Goal: Task Accomplishment & Management: Complete application form

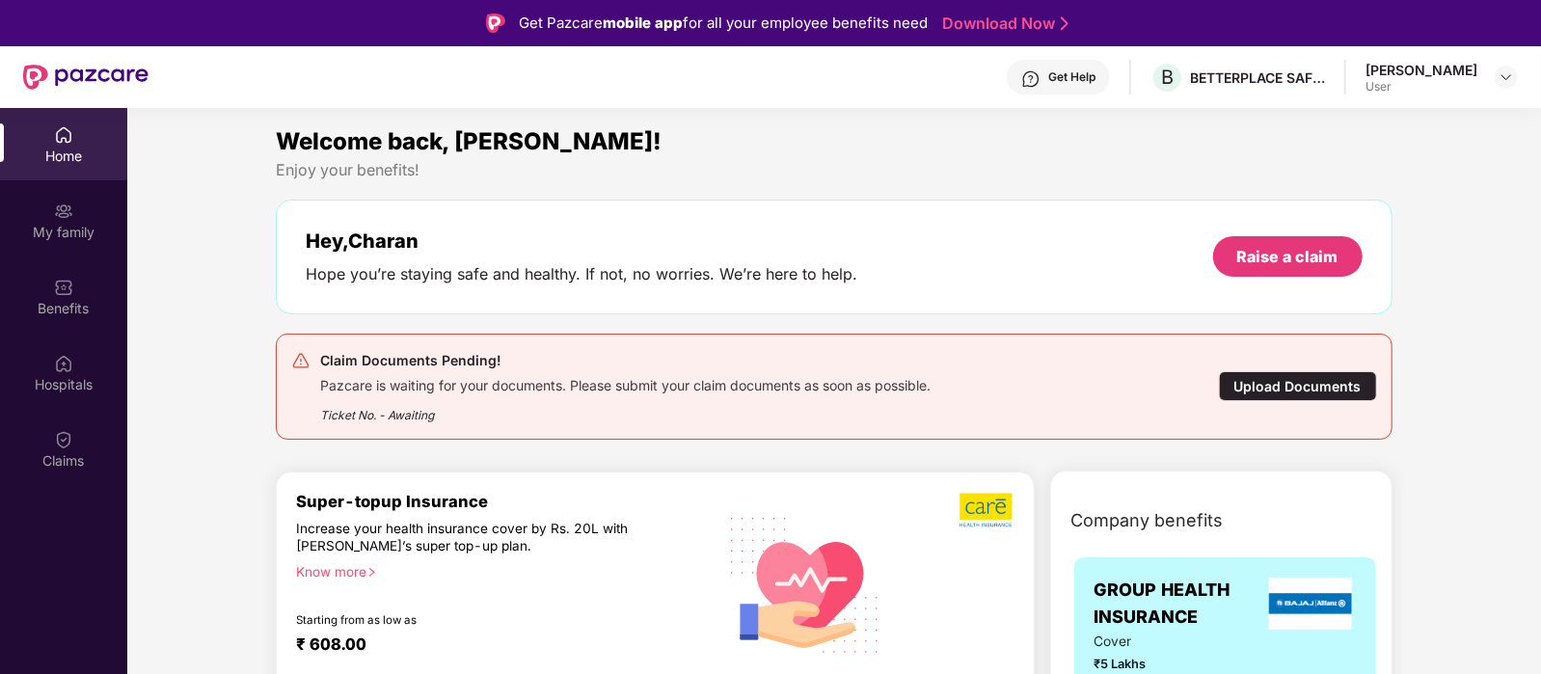
click at [58, 135] on img at bounding box center [63, 134] width 19 height 19
click at [1283, 248] on div "Raise a claim" at bounding box center [1288, 256] width 101 height 21
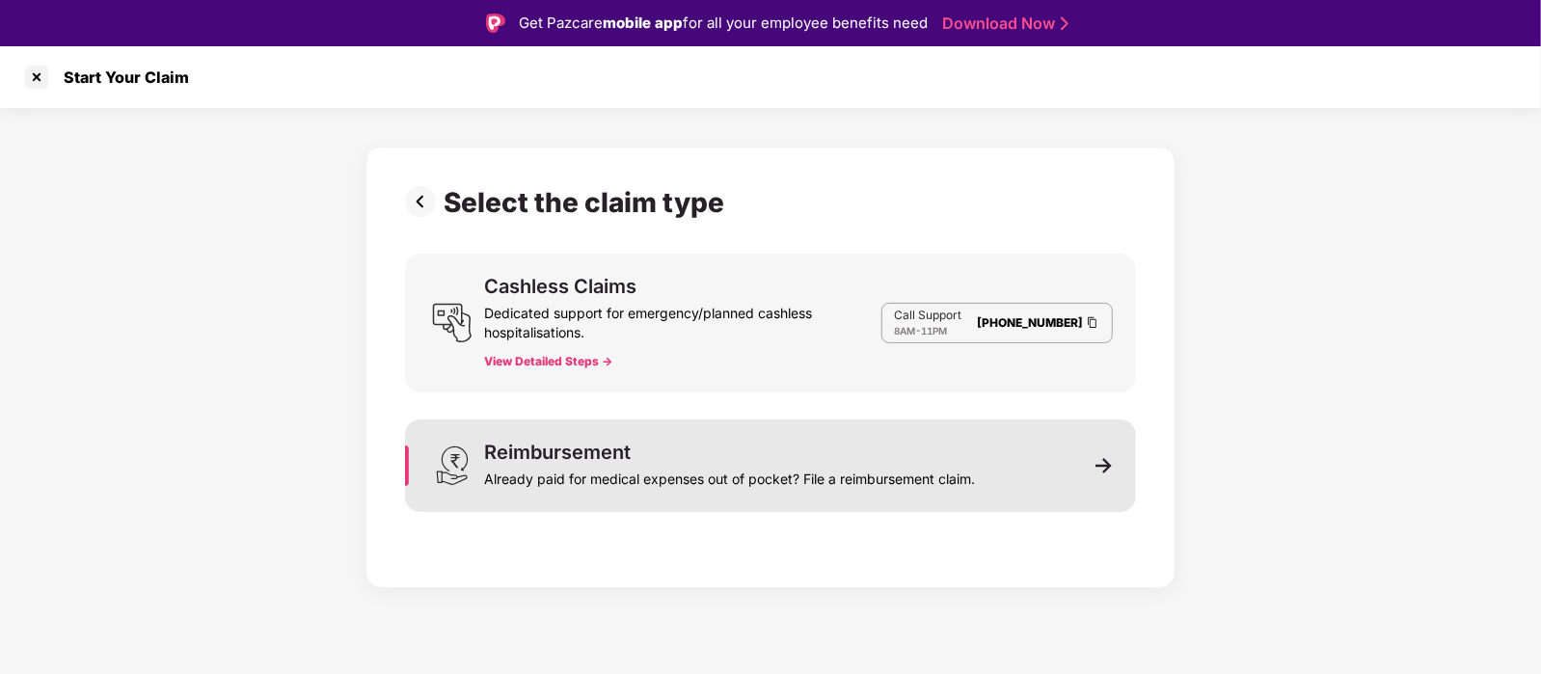
click at [816, 455] on div "Reimbursement Already paid for medical expenses out of pocket? File a reimburse…" at bounding box center [729, 466] width 491 height 46
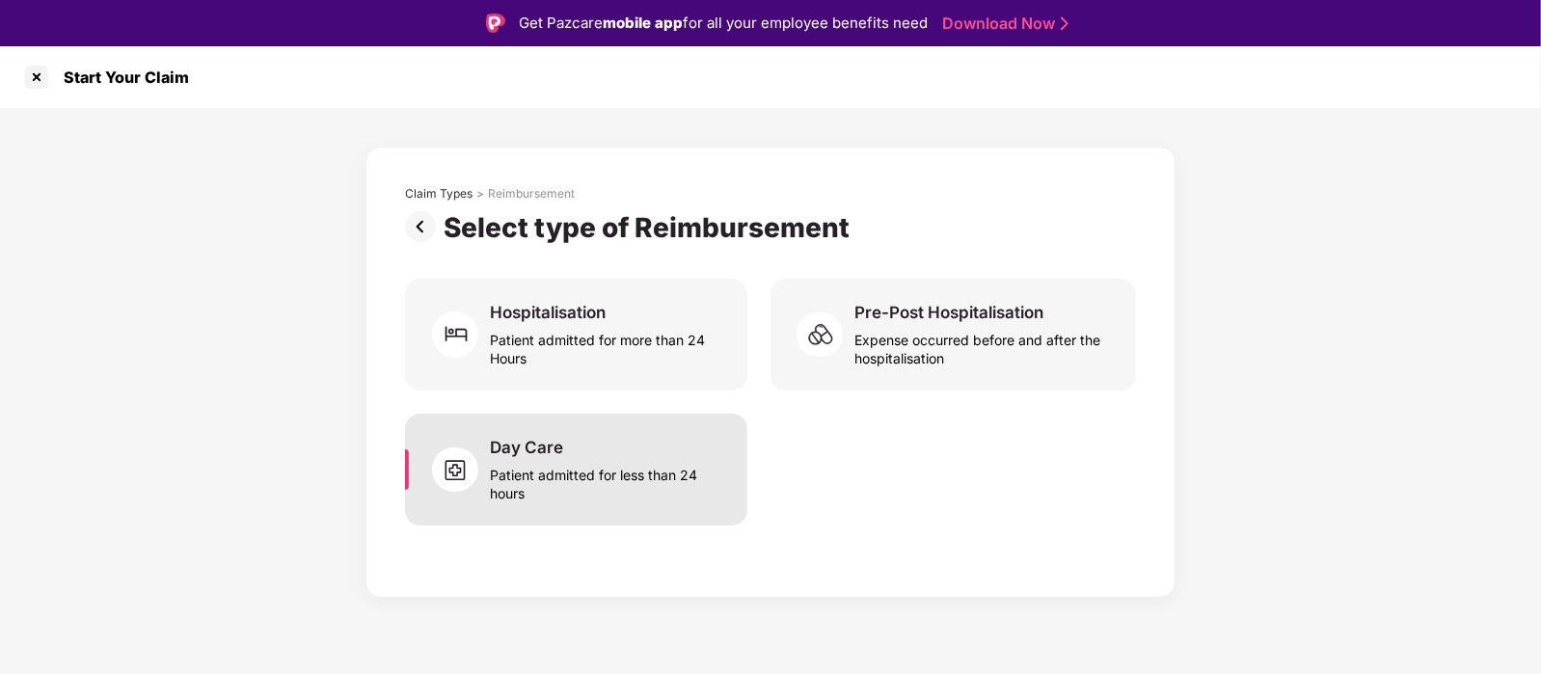
click at [595, 467] on div "Patient admitted for less than 24 hours" at bounding box center [607, 480] width 234 height 44
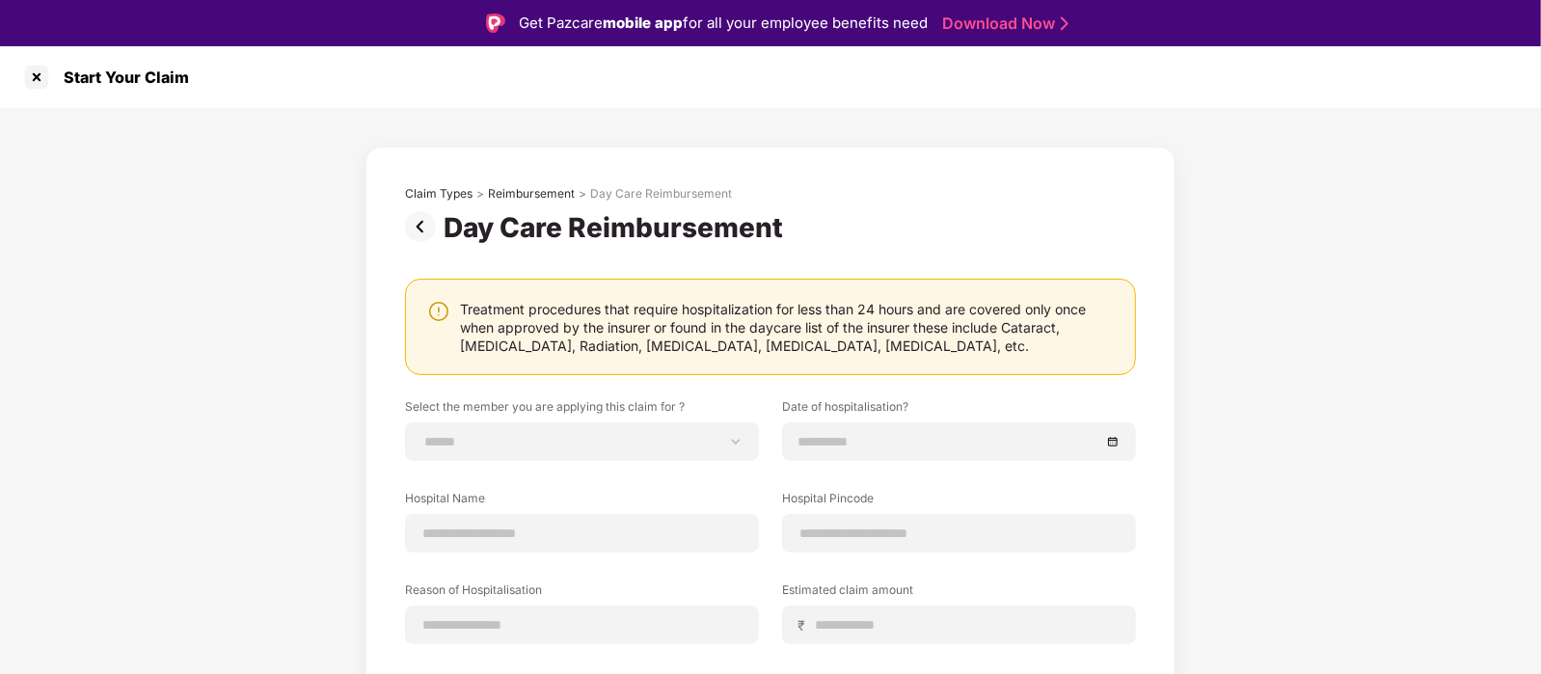
click at [420, 223] on img at bounding box center [424, 226] width 39 height 31
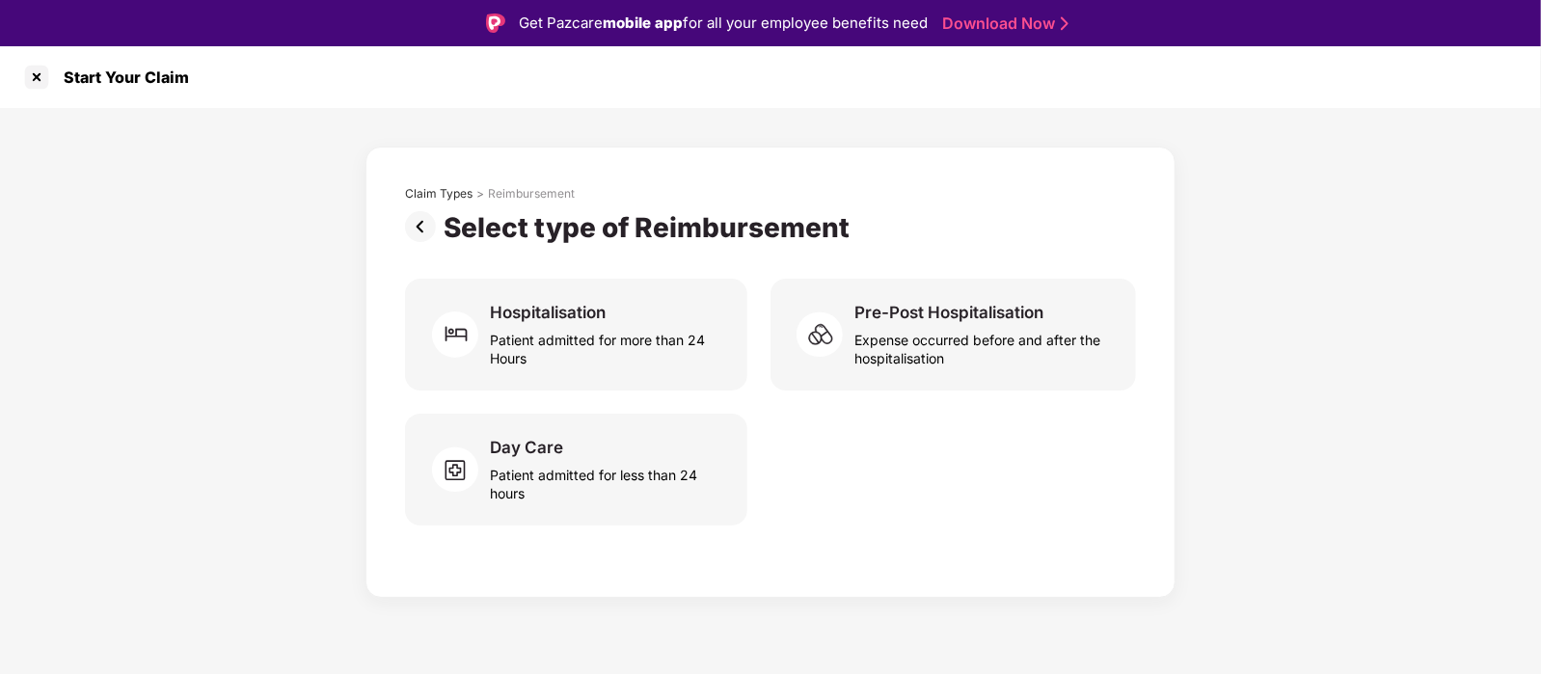
click at [52, 71] on div "Start Your Claim" at bounding box center [120, 77] width 137 height 19
click at [25, 74] on div at bounding box center [36, 77] width 31 height 31
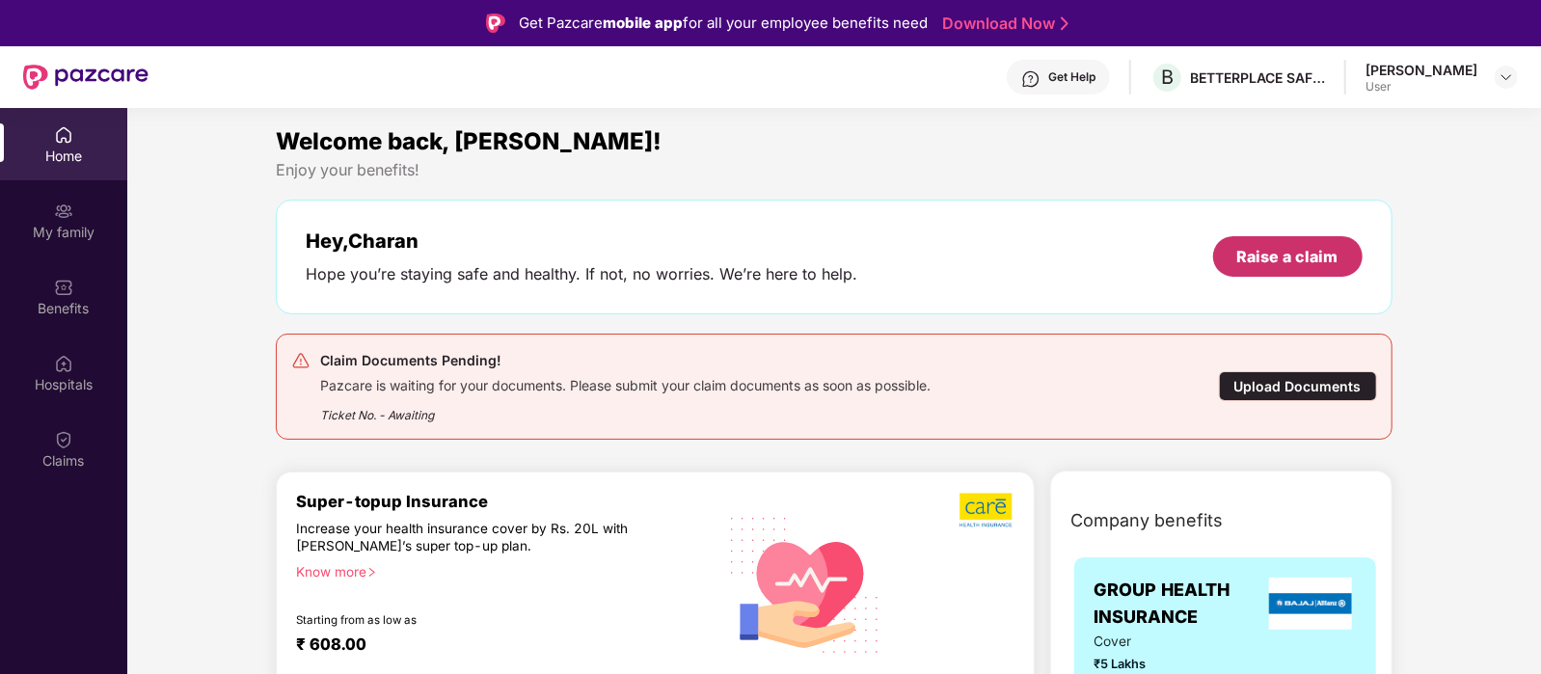
click at [1283, 253] on div "Raise a claim" at bounding box center [1288, 256] width 101 height 21
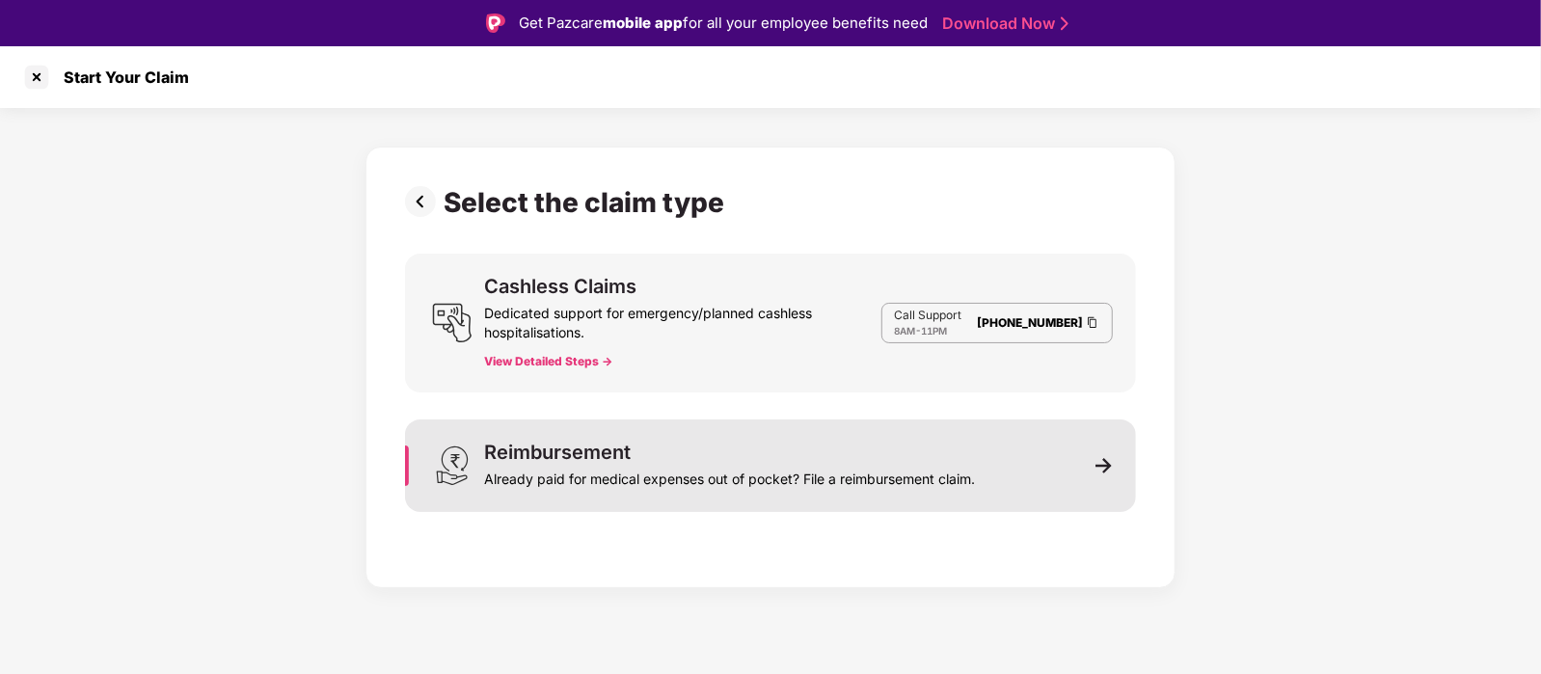
click at [657, 453] on div "Reimbursement Already paid for medical expenses out of pocket? File a reimburse…" at bounding box center [729, 466] width 491 height 46
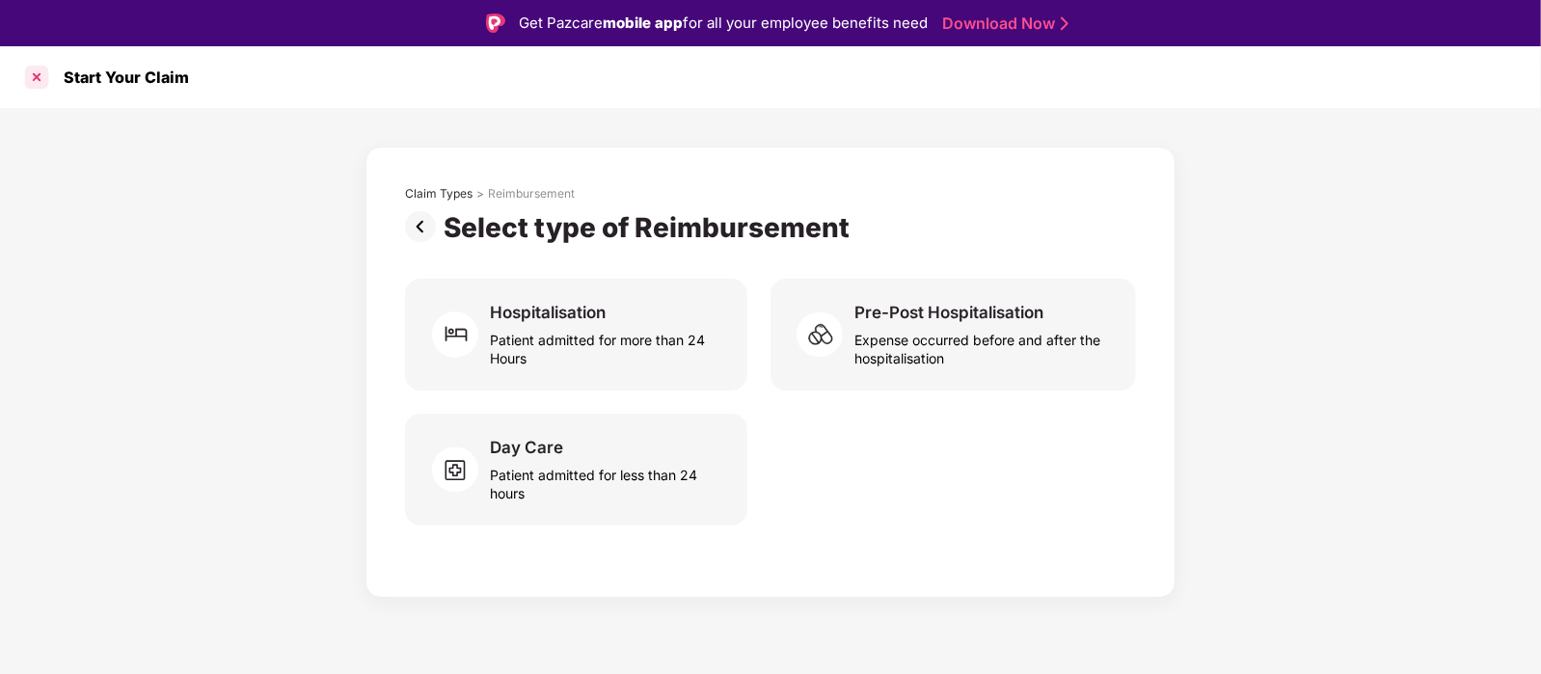
click at [40, 69] on div at bounding box center [36, 77] width 31 height 31
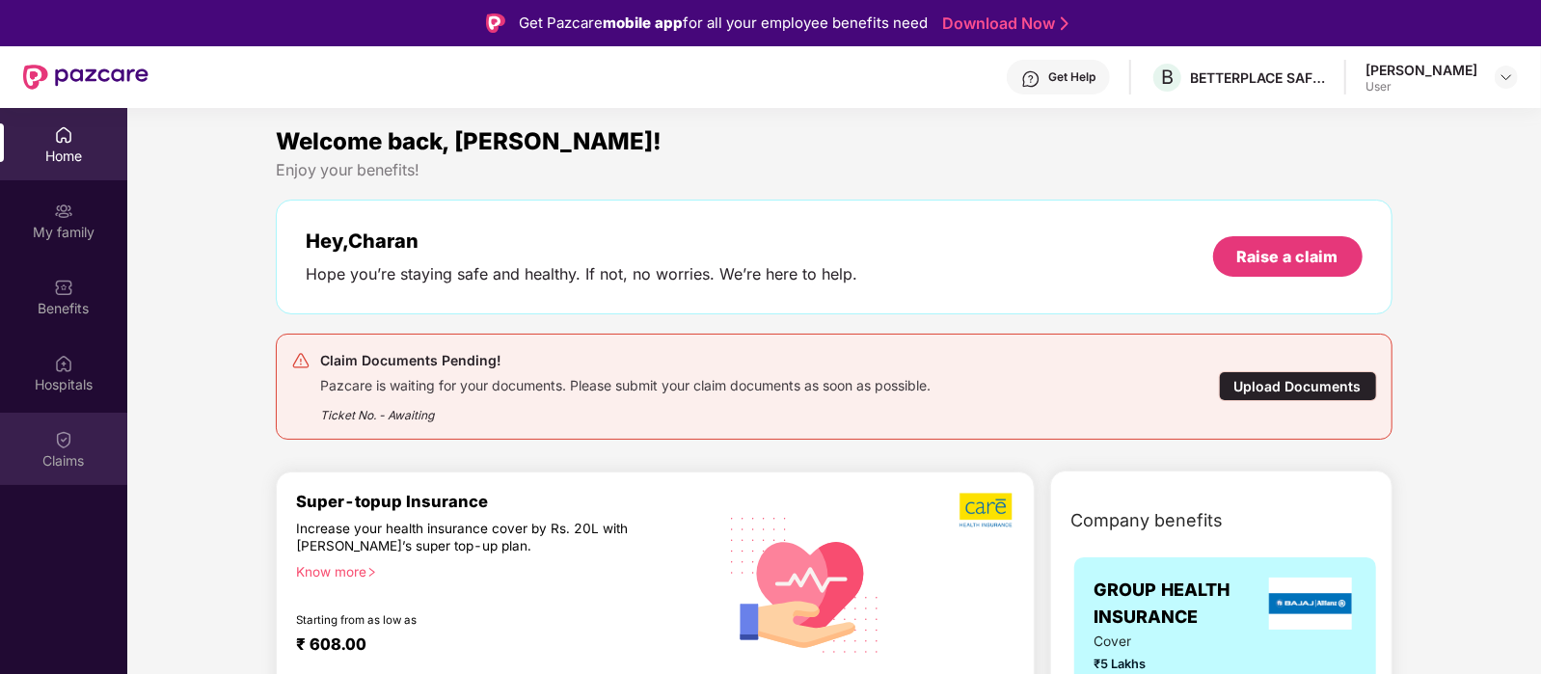
click at [68, 433] on img at bounding box center [63, 439] width 19 height 19
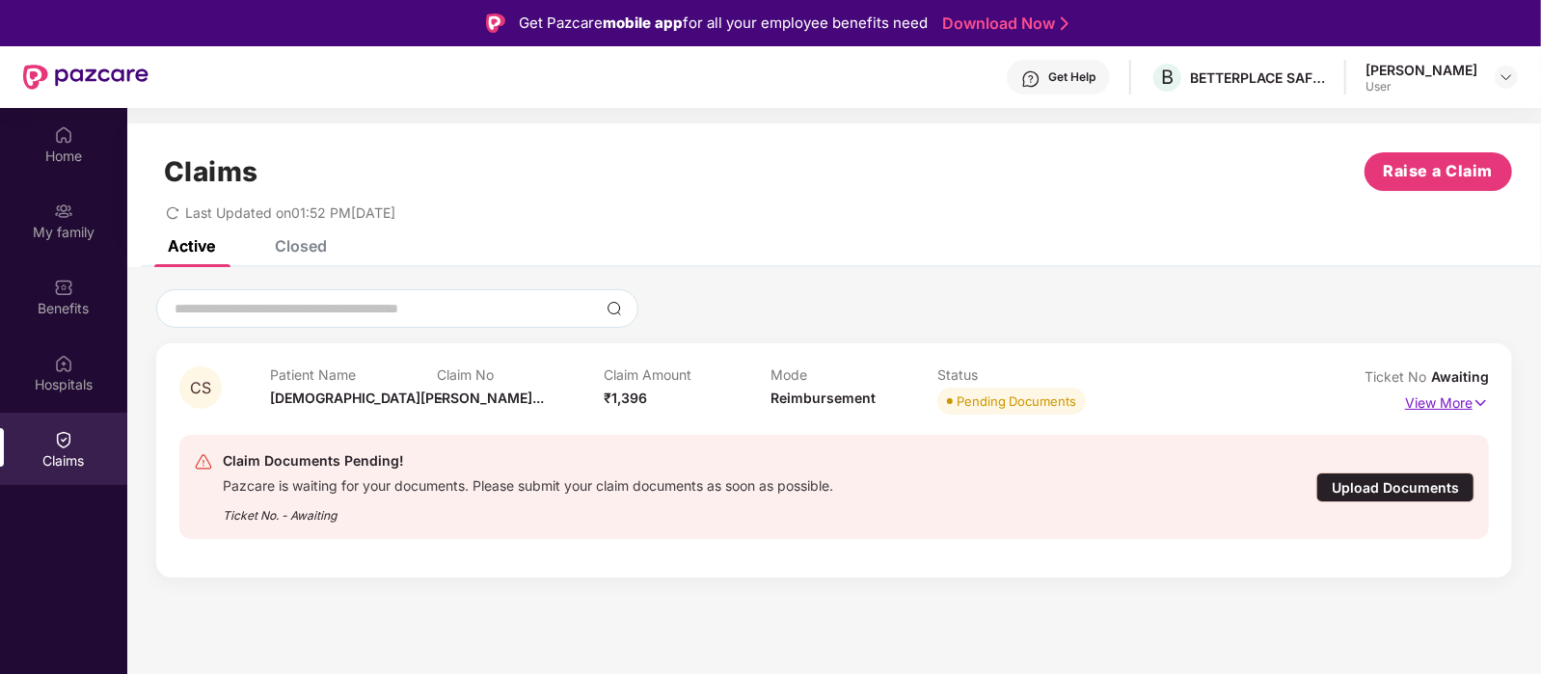
click at [1459, 405] on p "View More" at bounding box center [1447, 401] width 84 height 26
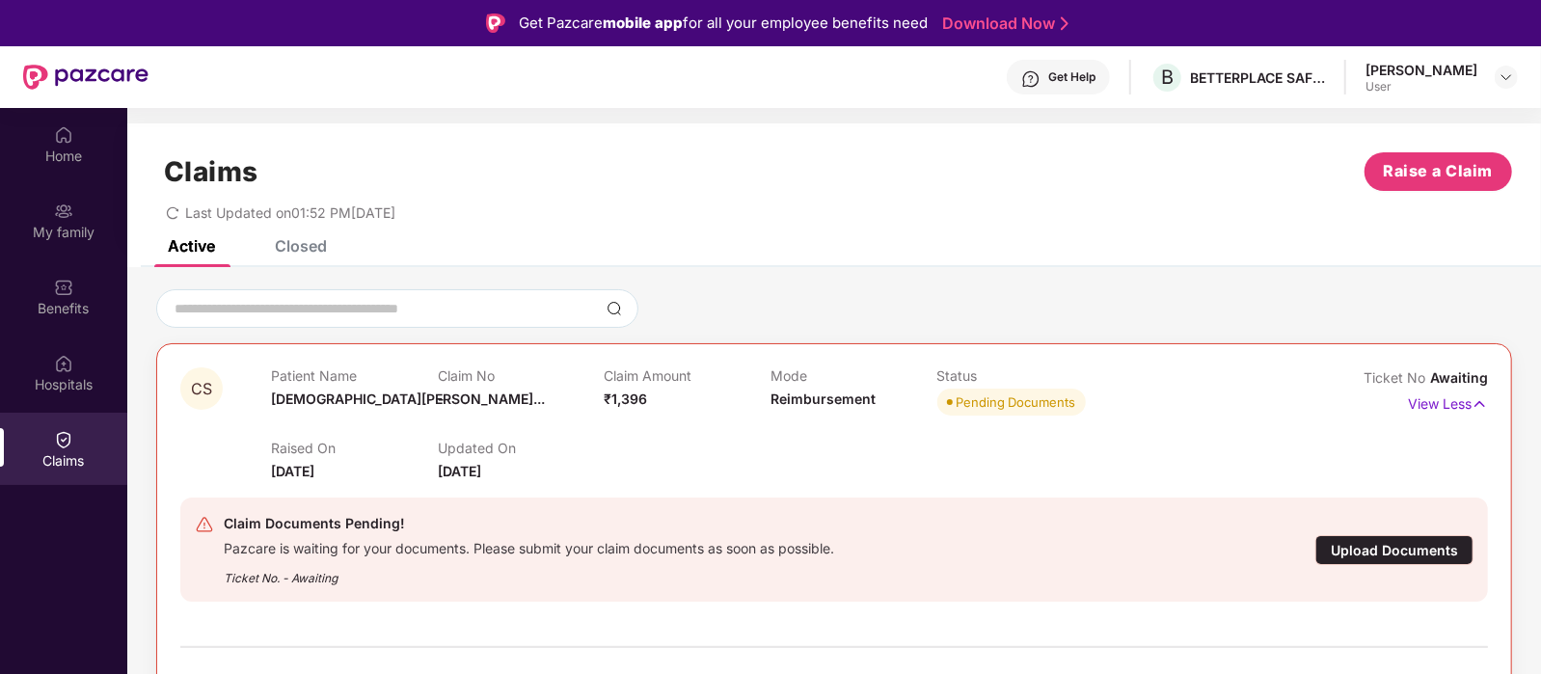
click at [1368, 547] on div "Upload Documents" at bounding box center [1395, 550] width 158 height 30
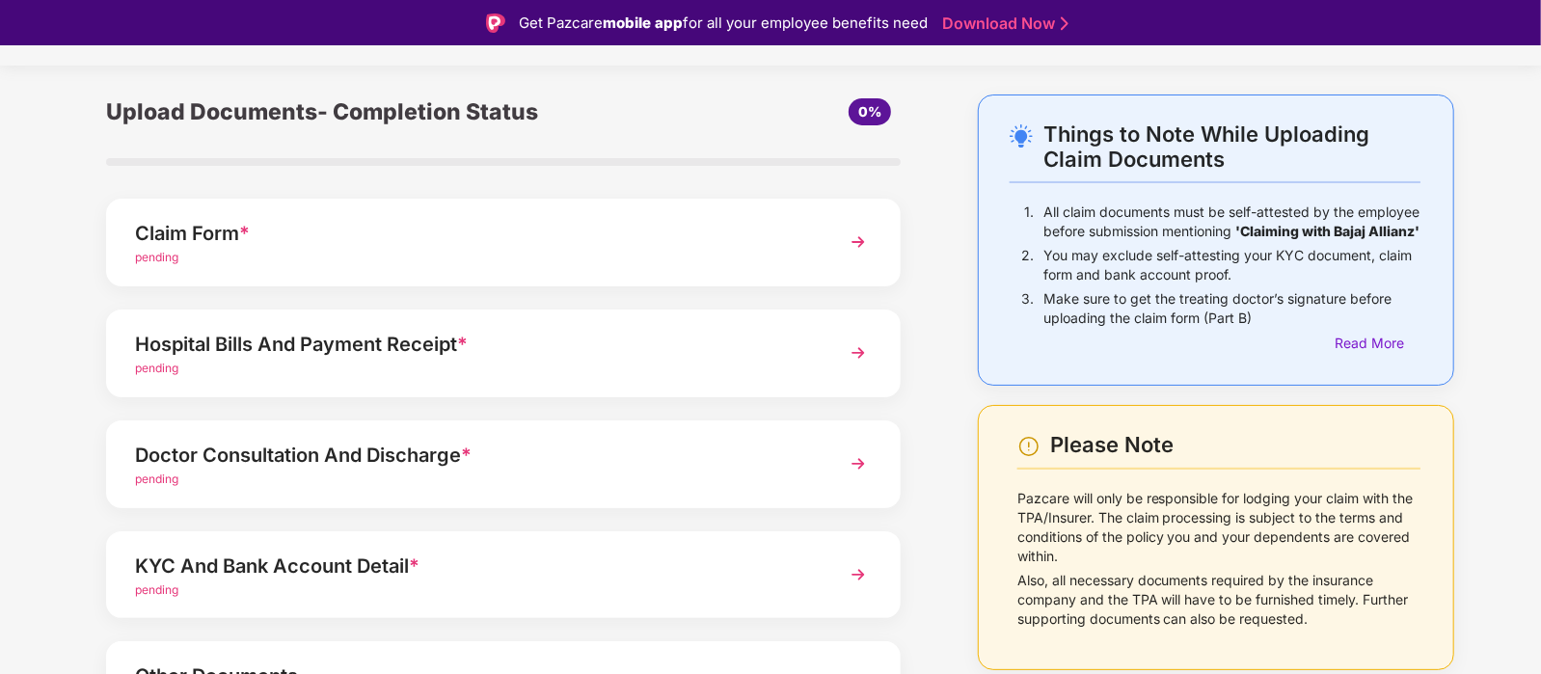
scroll to position [43, 0]
click at [695, 268] on div "Claim Form * pending" at bounding box center [503, 242] width 795 height 88
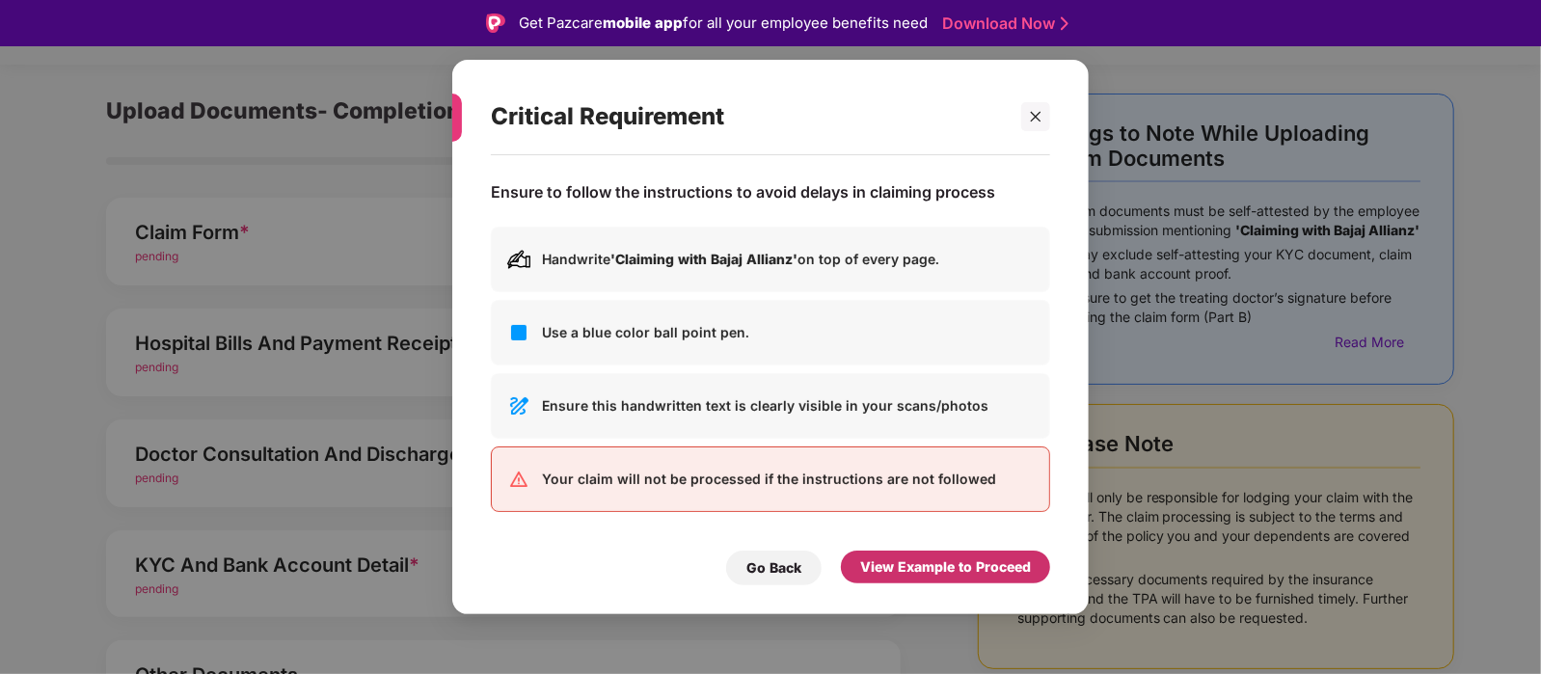
click at [905, 557] on div "View Example to Proceed" at bounding box center [945, 567] width 171 height 21
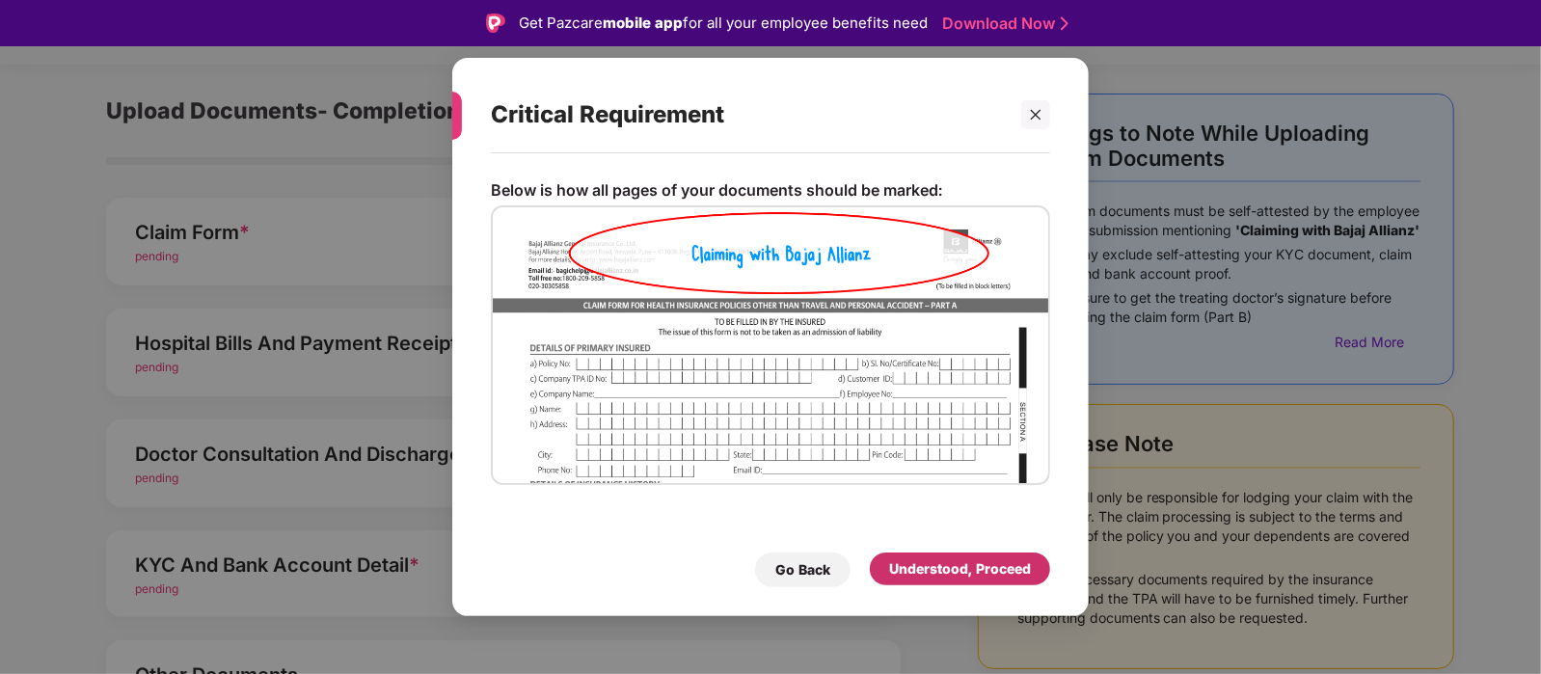
click at [904, 578] on div "Understood, Proceed" at bounding box center [960, 569] width 142 height 21
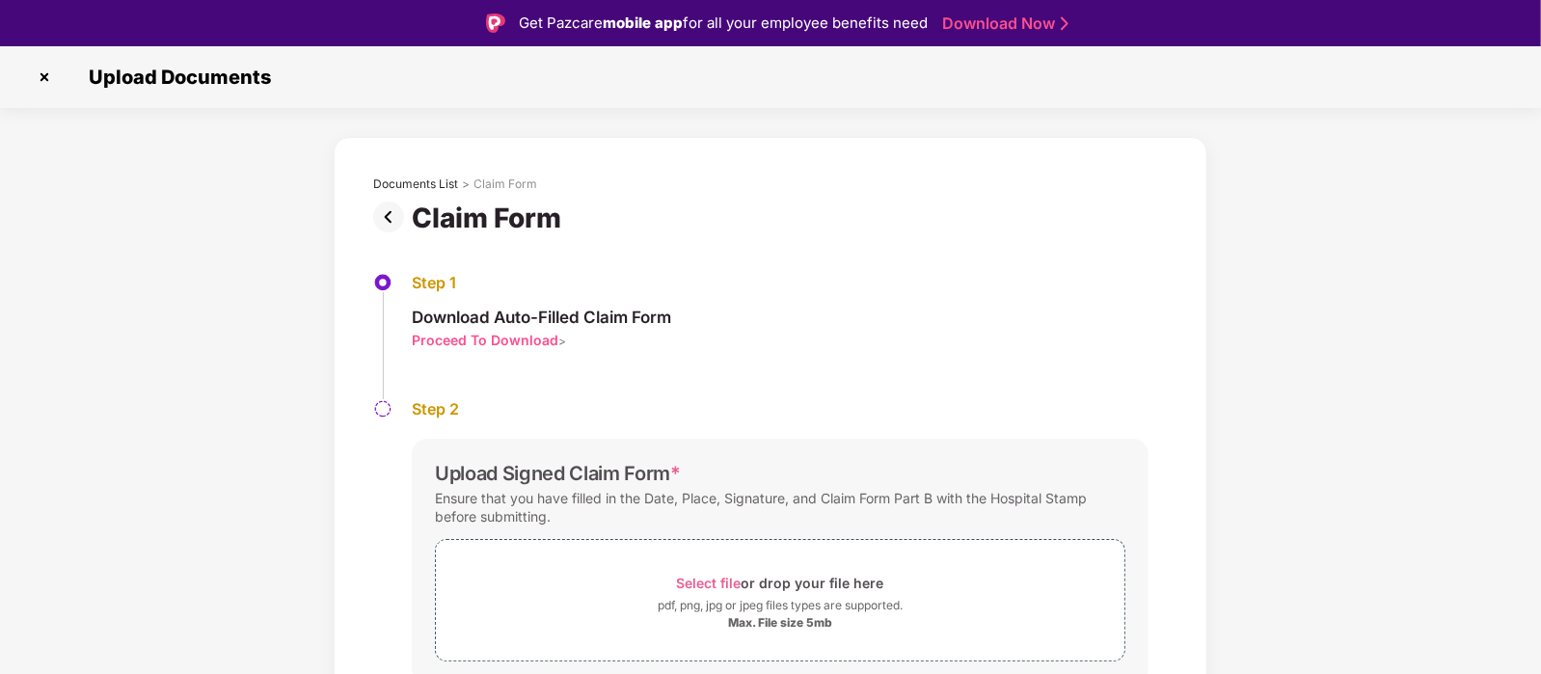
scroll to position [69, 0]
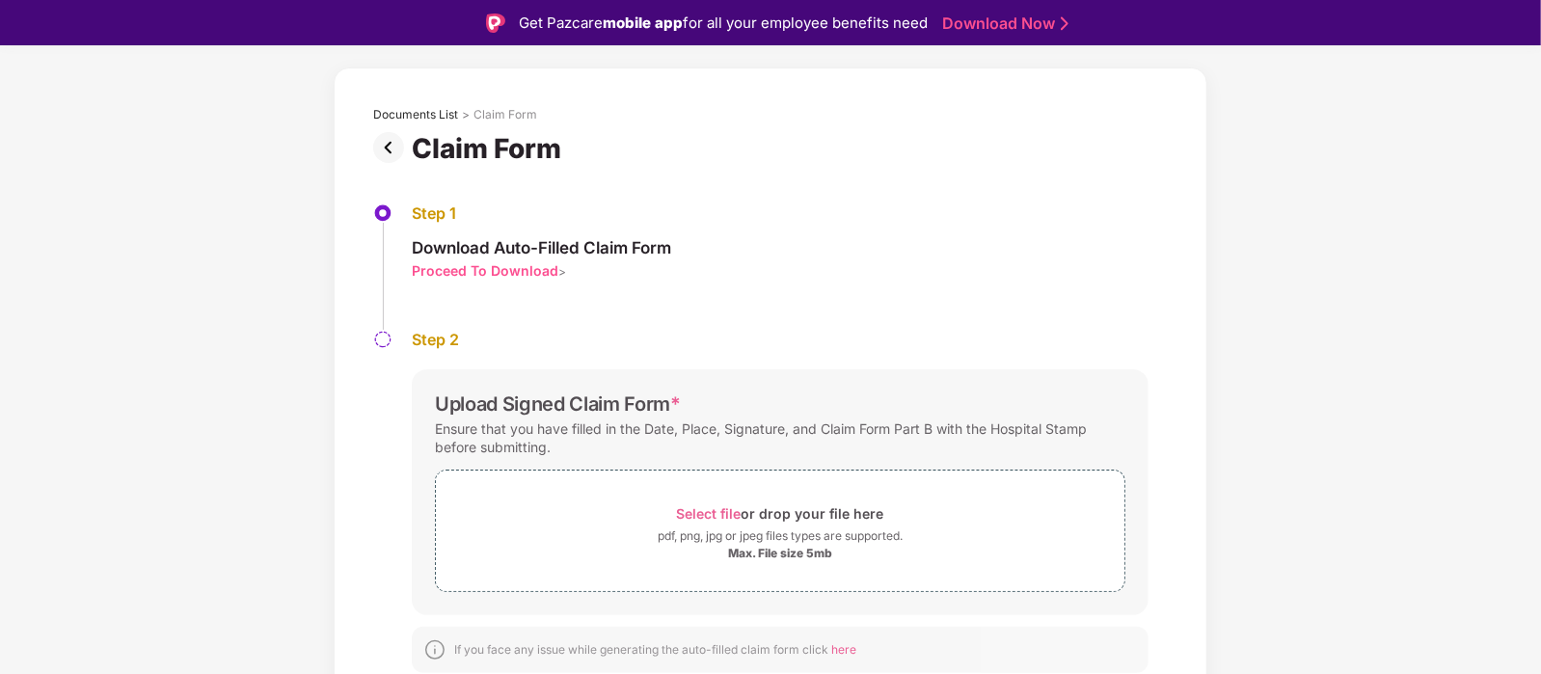
click at [466, 273] on div "Proceed To Download" at bounding box center [485, 270] width 147 height 18
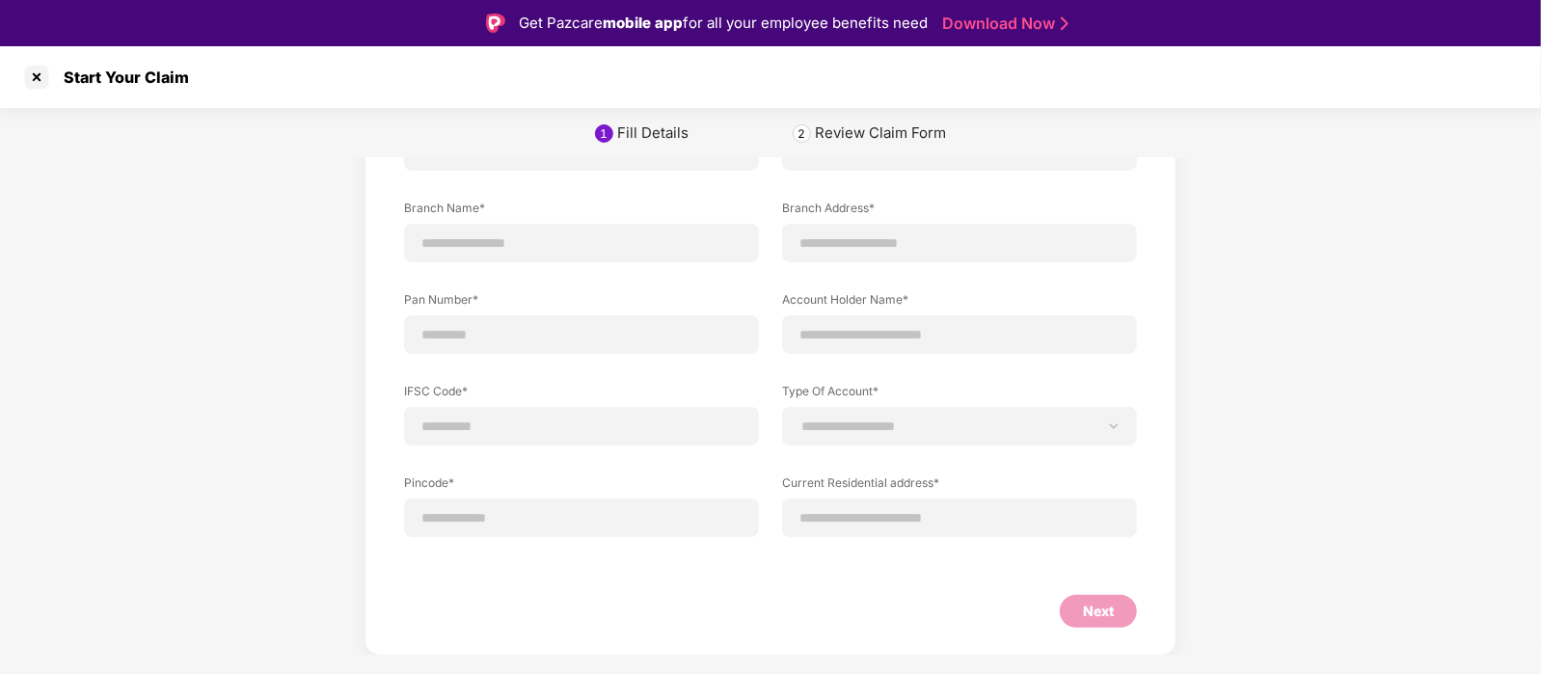
scroll to position [0, 0]
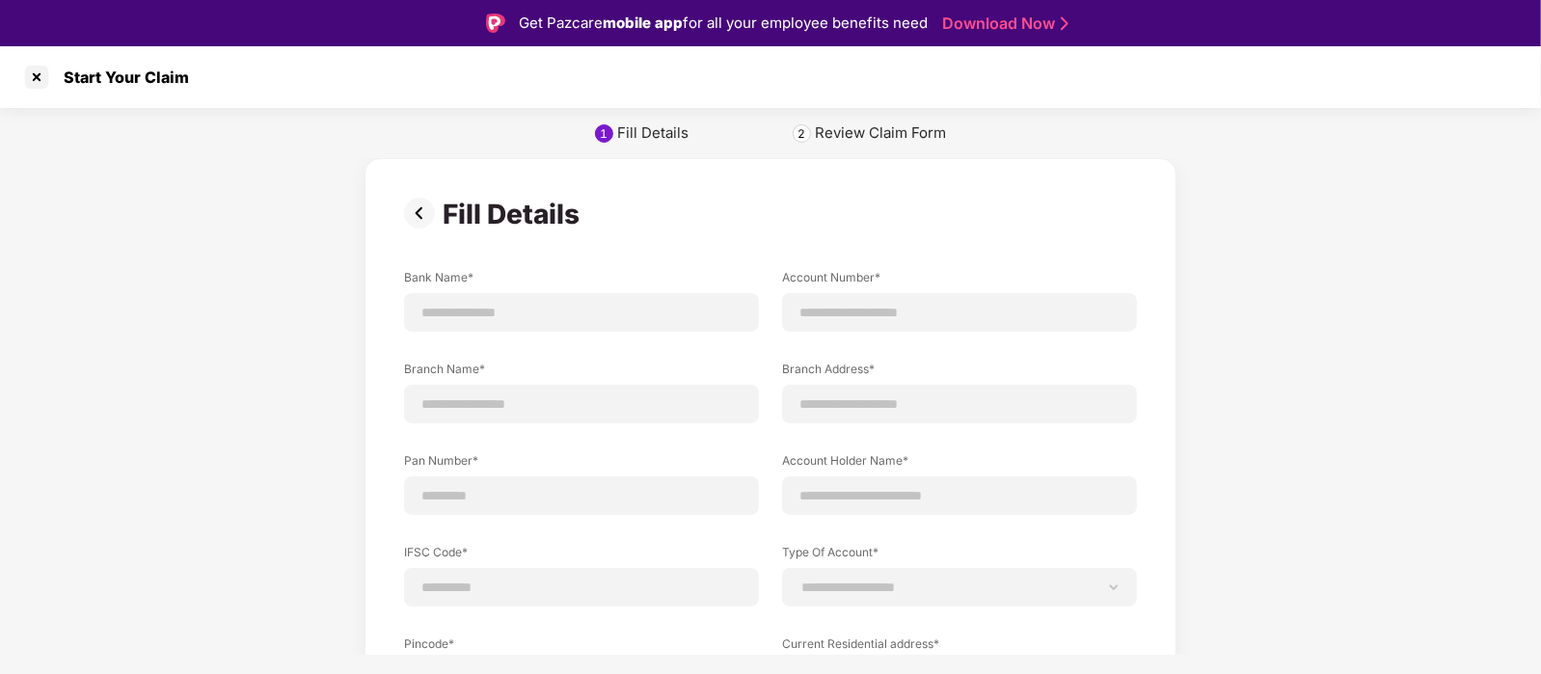
click at [833, 129] on div "Review Claim Form" at bounding box center [880, 132] width 131 height 19
click at [39, 73] on div at bounding box center [36, 77] width 31 height 31
